Goal: Information Seeking & Learning: Learn about a topic

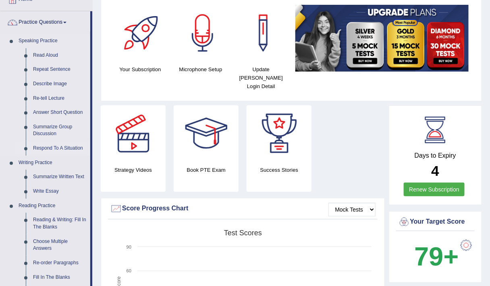
scroll to position [95, 0]
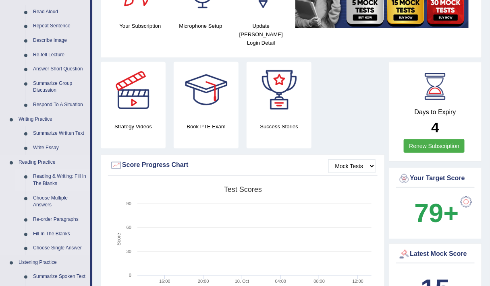
click at [56, 174] on link "Reading & Writing: Fill In The Blanks" at bounding box center [59, 180] width 61 height 21
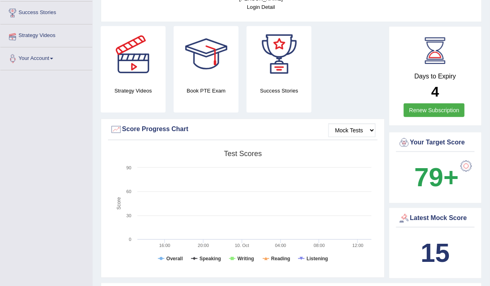
scroll to position [190, 0]
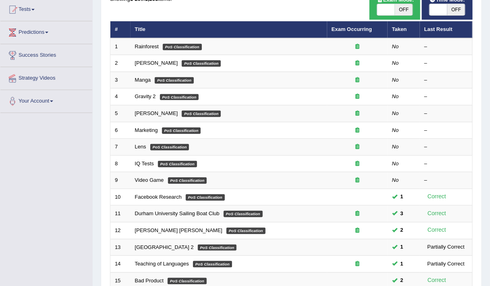
scroll to position [88, 0]
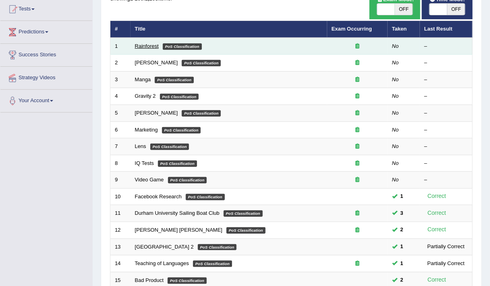
click at [142, 44] on link "Rainforest" at bounding box center [147, 46] width 24 height 6
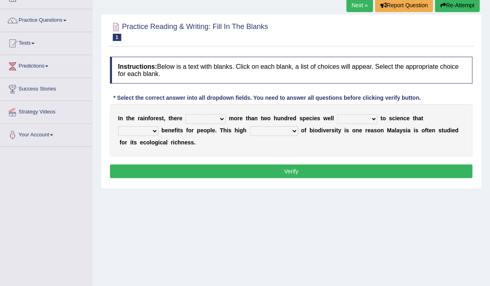
scroll to position [54, 0]
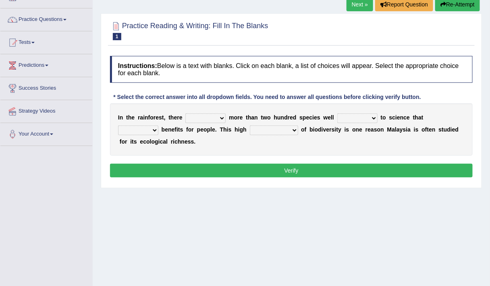
click at [219, 119] on select "have can be has is" at bounding box center [205, 119] width 40 height 10
select select "is"
click at [185, 114] on select "have can be has is" at bounding box center [205, 119] width 40 height 10
click at [211, 114] on select "have can be has is" at bounding box center [205, 119] width 40 height 10
click at [185, 114] on select "have can be has is" at bounding box center [205, 119] width 40 height 10
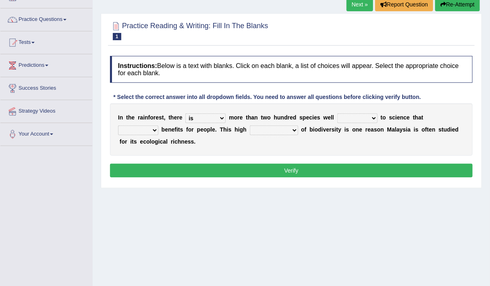
click at [356, 115] on select "knowing known knew know" at bounding box center [357, 119] width 40 height 10
click at [337, 114] on select "knowing known knew know" at bounding box center [357, 119] width 40 height 10
click at [362, 116] on select "knowing known knew know" at bounding box center [357, 119] width 40 height 10
select select "knowing"
click at [337, 114] on select "knowing known knew know" at bounding box center [357, 119] width 40 height 10
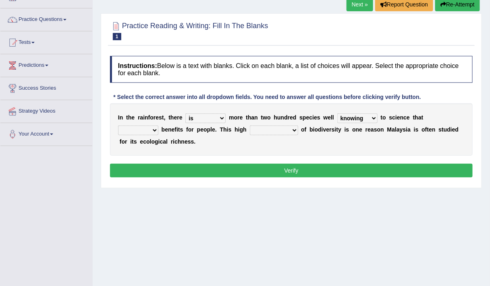
click at [149, 131] on select "contain contained containing contains" at bounding box center [138, 131] width 40 height 10
select select "contain"
click at [118, 126] on select "contain contained containing contains" at bounding box center [138, 131] width 40 height 10
click at [265, 130] on select "condensation conjunction continuity complexity" at bounding box center [274, 131] width 48 height 10
select select "complexity"
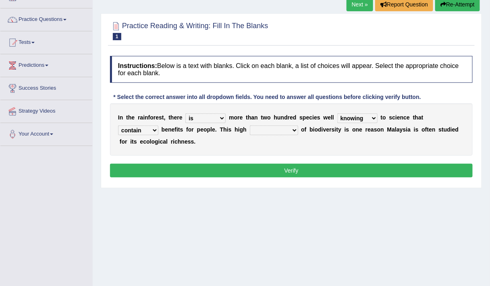
click at [250, 126] on select "condensation conjunction continuity complexity" at bounding box center [274, 131] width 48 height 10
click at [272, 170] on button "Verify" at bounding box center [291, 171] width 362 height 14
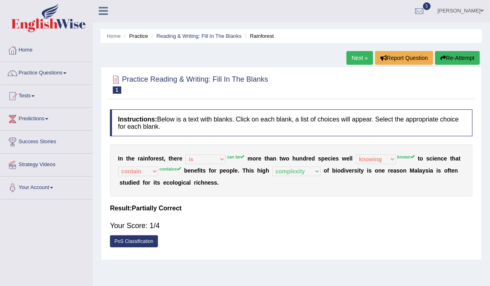
scroll to position [6, 0]
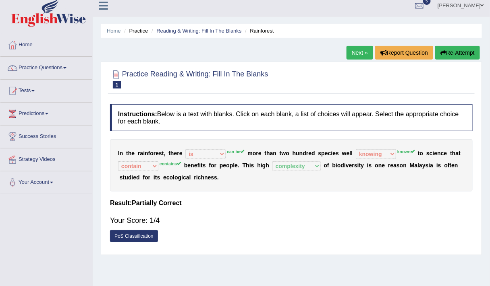
click at [455, 57] on button "Re-Attempt" at bounding box center [457, 53] width 45 height 14
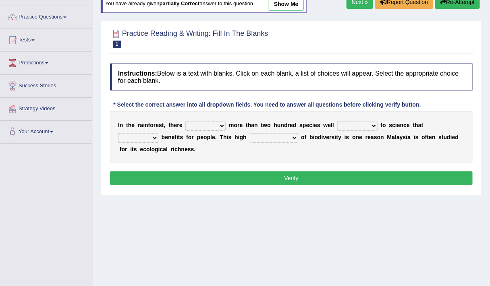
scroll to position [73, 0]
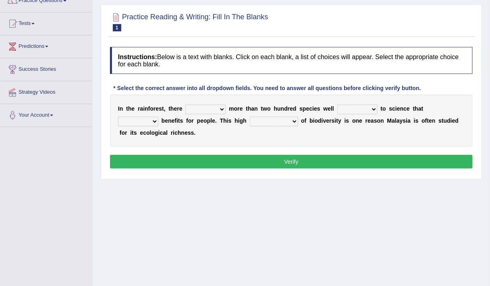
click at [213, 108] on select "have can be has is" at bounding box center [205, 110] width 40 height 10
select select "can be"
click at [185, 105] on select "have can be has is" at bounding box center [205, 110] width 40 height 10
click at [353, 106] on select "knowing known knew know" at bounding box center [357, 110] width 40 height 10
select select "known"
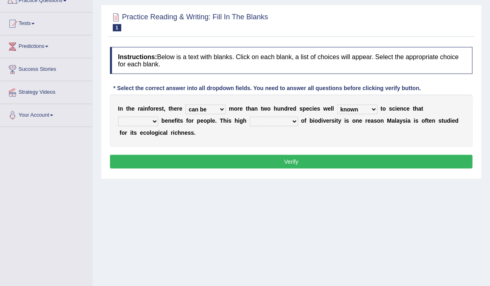
click at [337, 105] on select "knowing known knew know" at bounding box center [357, 110] width 40 height 10
click at [149, 121] on select "contain contained containing contains" at bounding box center [138, 122] width 40 height 10
select select "contains"
click at [118, 117] on select "contain contained containing contains" at bounding box center [138, 122] width 40 height 10
click at [274, 119] on select "condensation conjunction continuity complexity" at bounding box center [274, 122] width 48 height 10
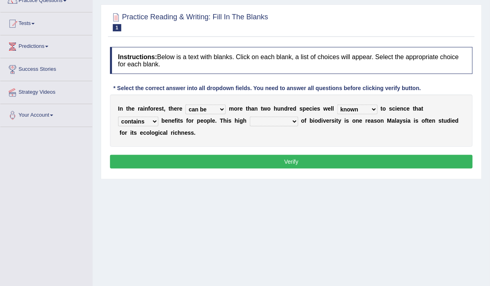
select select "conjunction"
click at [250, 117] on select "condensation conjunction continuity complexity" at bounding box center [274, 122] width 48 height 10
click at [294, 161] on button "Verify" at bounding box center [291, 162] width 362 height 14
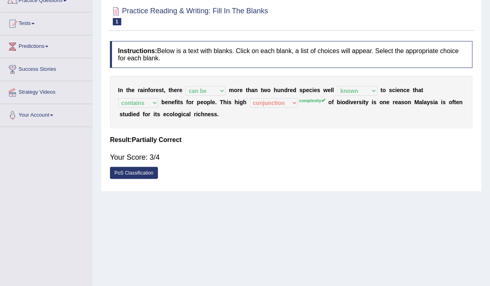
scroll to position [0, 0]
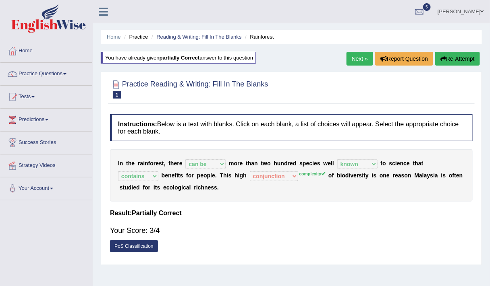
click at [355, 58] on link "Next »" at bounding box center [359, 59] width 27 height 14
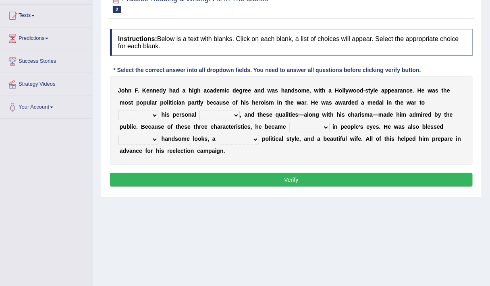
scroll to position [82, 0]
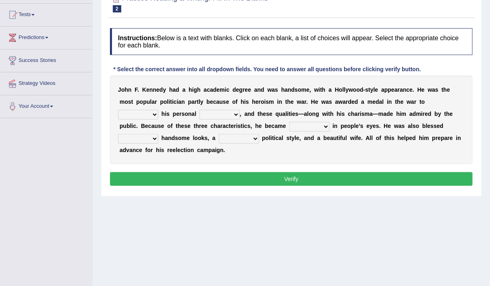
click at [153, 110] on select "prove show evidence upthrow" at bounding box center [138, 115] width 40 height 10
select select "show"
click at [118, 110] on select "prove show evidence upthrow" at bounding box center [138, 115] width 40 height 10
click at [211, 112] on select "passion courage charm liking" at bounding box center [219, 115] width 40 height 10
select select "courage"
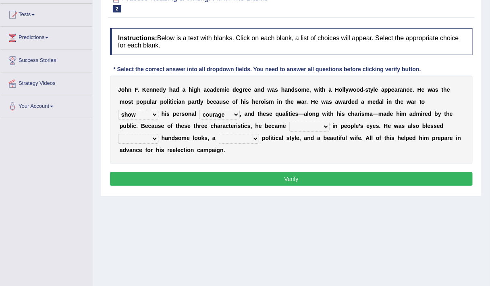
click at [199, 110] on select "passion courage charm liking" at bounding box center [219, 115] width 40 height 10
click at [318, 122] on select "iconic ironic identical impotent" at bounding box center [309, 127] width 40 height 10
select select "iconic"
click at [289, 122] on select "iconic ironic identical impotent" at bounding box center [309, 127] width 40 height 10
click at [148, 136] on select "with in upon to" at bounding box center [138, 139] width 40 height 10
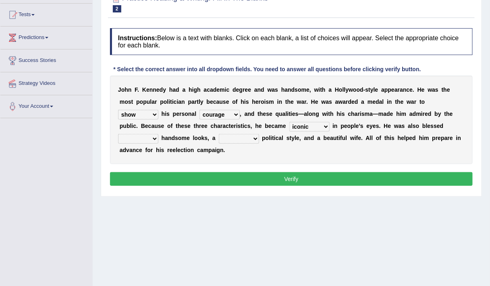
select select "with"
click at [118, 134] on select "with in upon to" at bounding box center [138, 139] width 40 height 10
click at [235, 137] on select "mending mends mended mend" at bounding box center [239, 139] width 40 height 10
select select "mending"
click at [219, 134] on select "mending mends mended mend" at bounding box center [239, 139] width 40 height 10
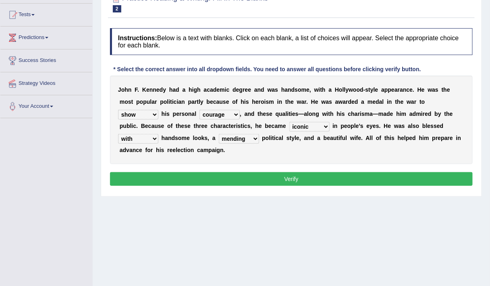
click at [268, 174] on button "Verify" at bounding box center [291, 179] width 362 height 14
